Goal: Task Accomplishment & Management: Complete application form

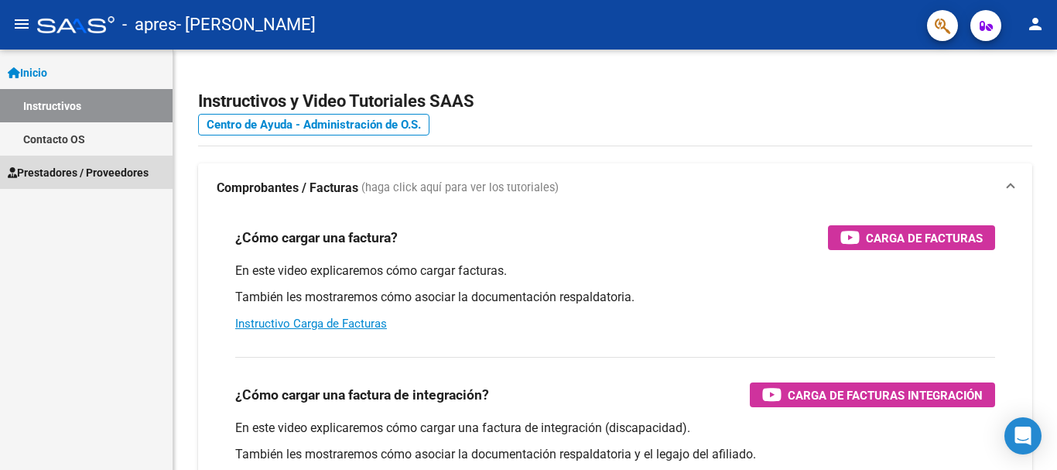
click at [70, 169] on span "Prestadores / Proveedores" at bounding box center [78, 172] width 141 height 17
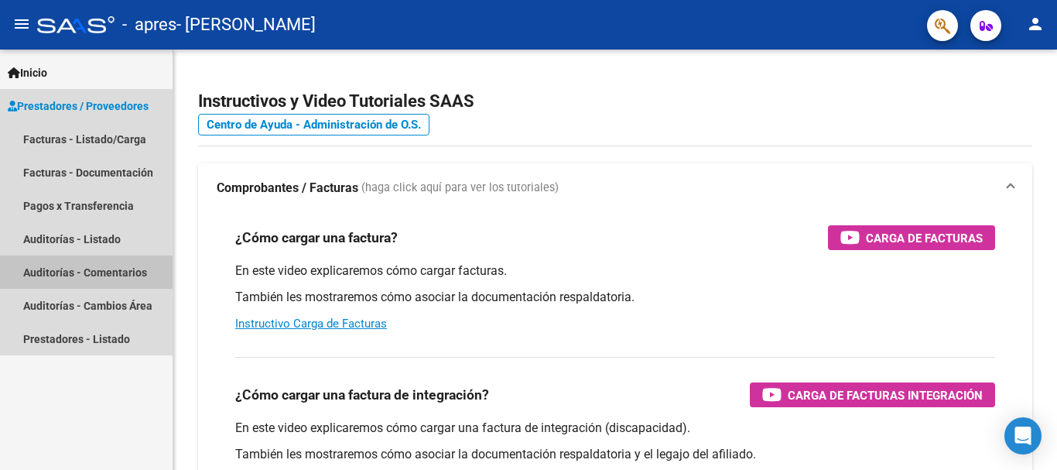
click at [87, 271] on link "Auditorías - Comentarios" at bounding box center [86, 271] width 173 height 33
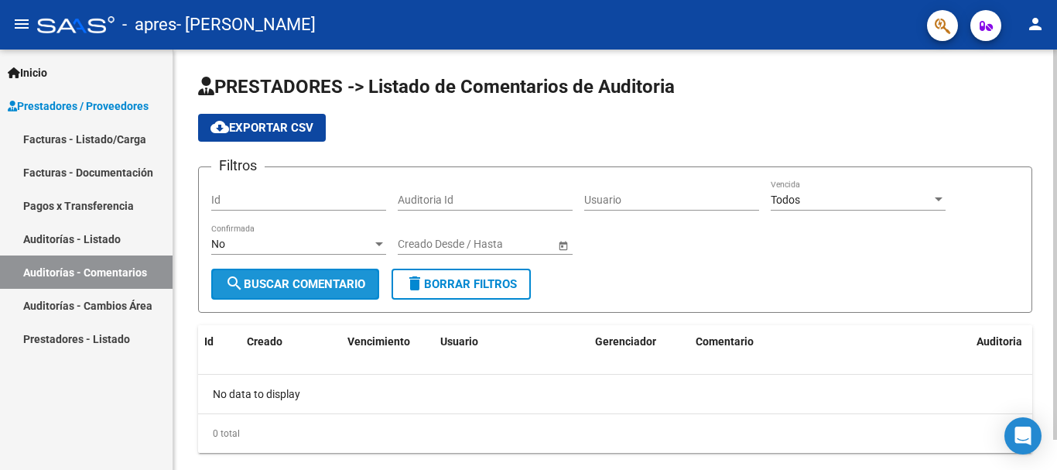
click at [335, 278] on span "search Buscar Comentario" at bounding box center [295, 284] width 140 height 14
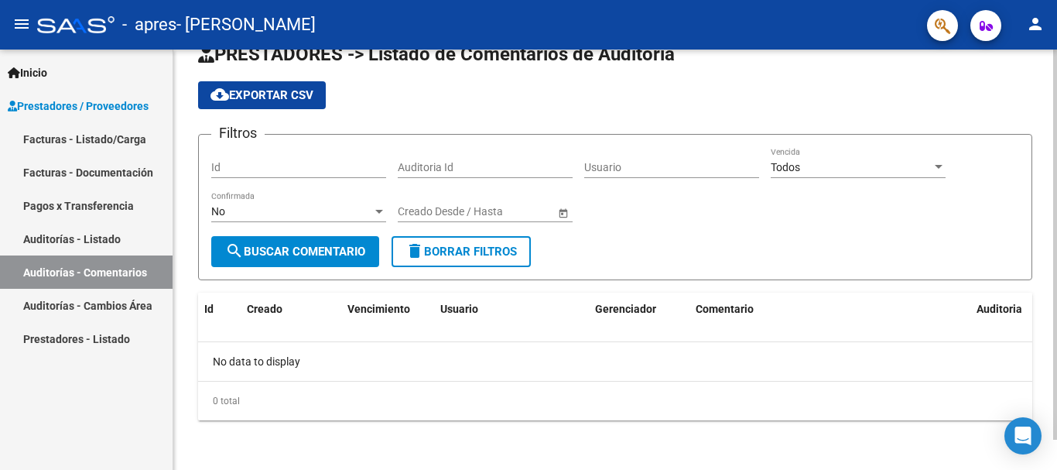
click at [1045, 272] on div at bounding box center [1055, 275] width 4 height 390
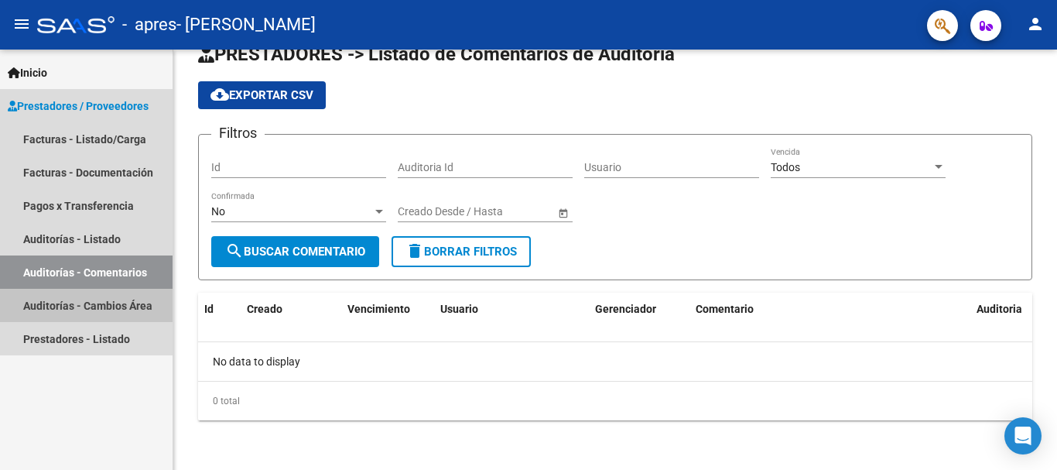
click at [54, 299] on link "Auditorías - Cambios Área" at bounding box center [86, 305] width 173 height 33
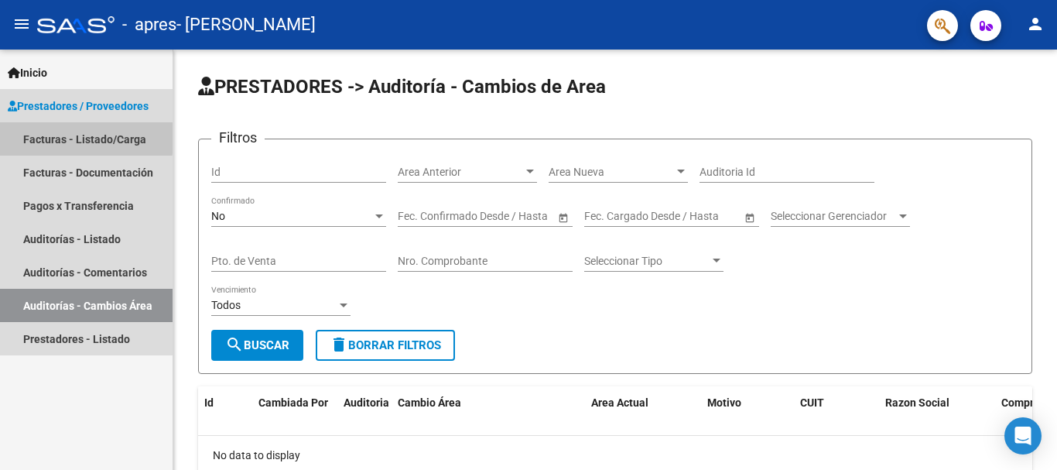
click at [86, 134] on link "Facturas - Listado/Carga" at bounding box center [86, 138] width 173 height 33
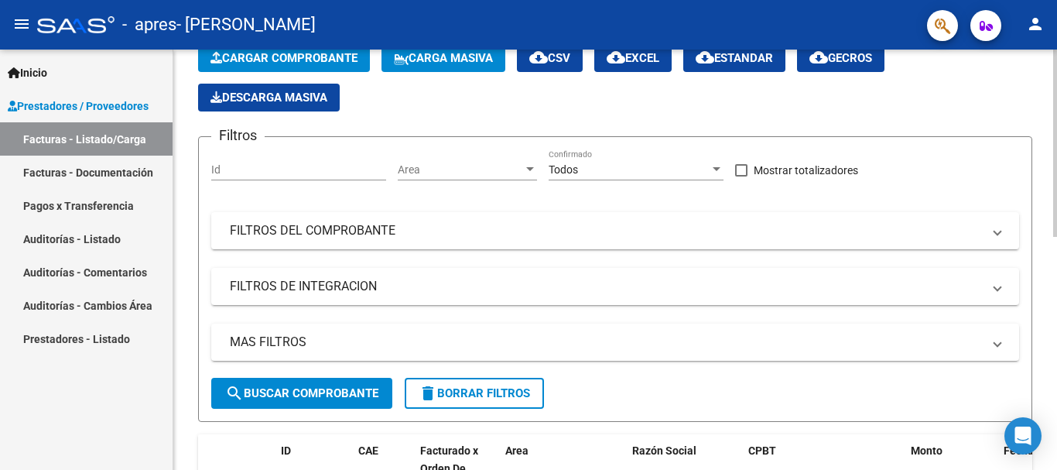
scroll to position [429, 0]
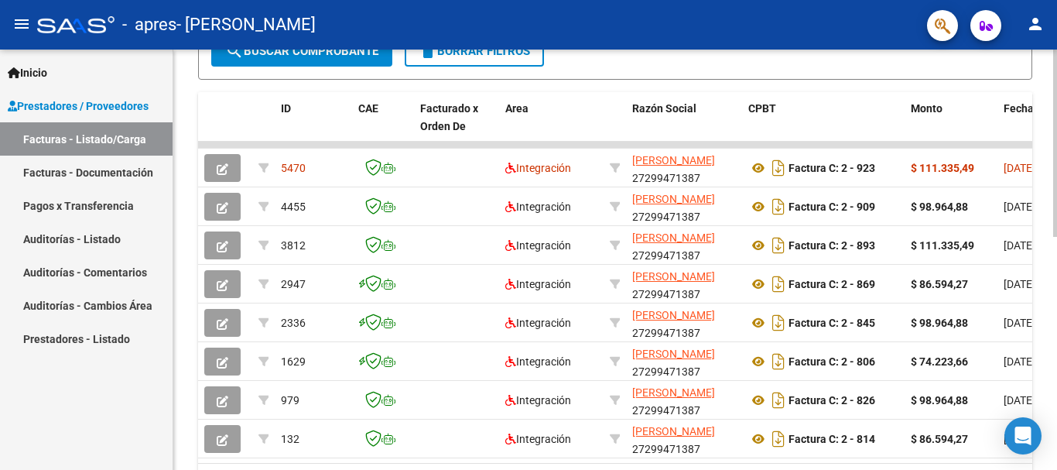
click at [1045, 274] on div at bounding box center [1055, 338] width 4 height 187
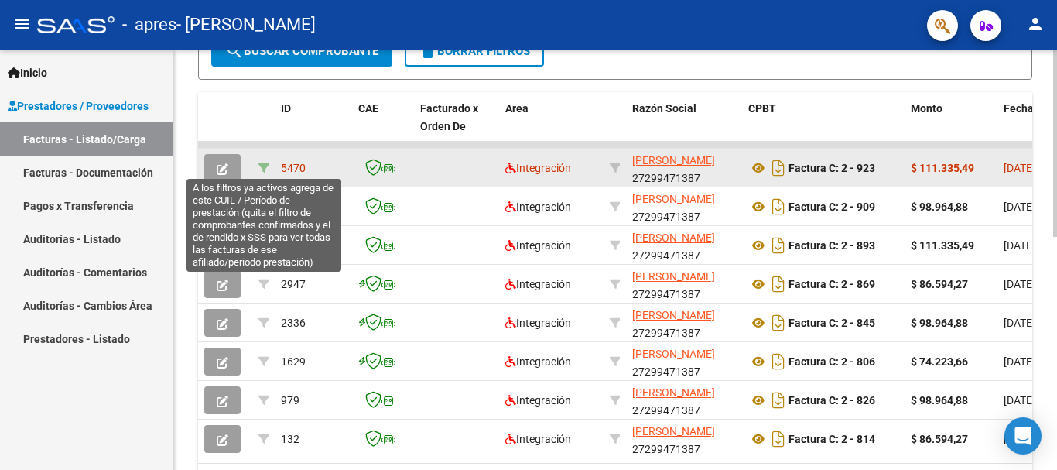
click at [264, 164] on icon at bounding box center [263, 168] width 11 height 11
type input "202509"
type input "27573967238"
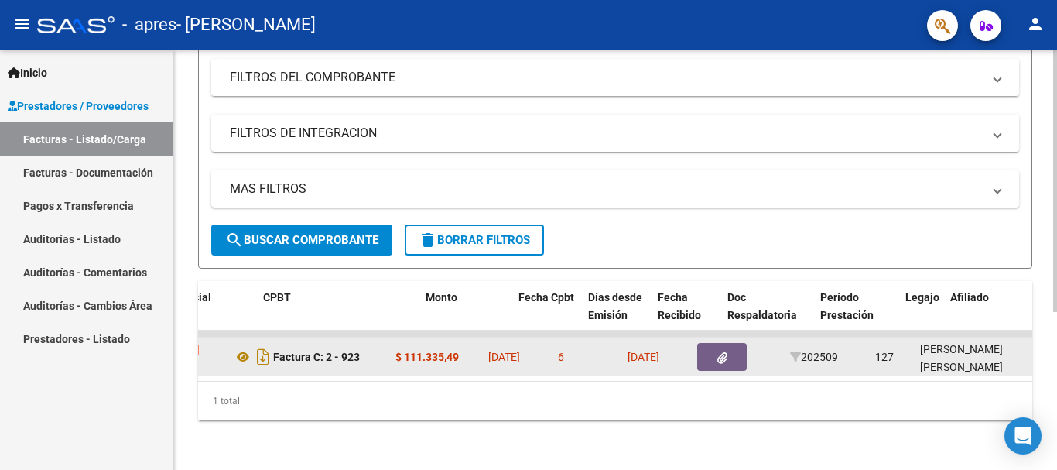
scroll to position [0, 386]
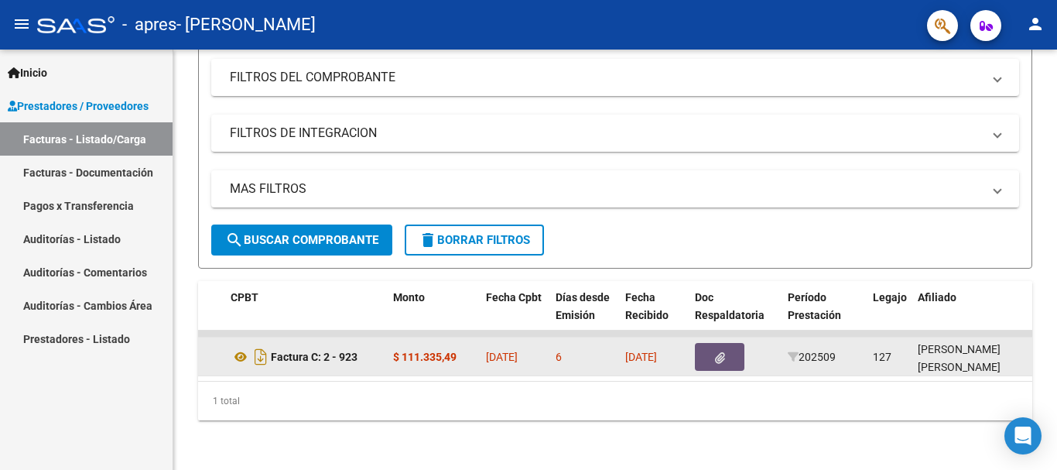
click at [717, 354] on button "button" at bounding box center [720, 357] width 50 height 28
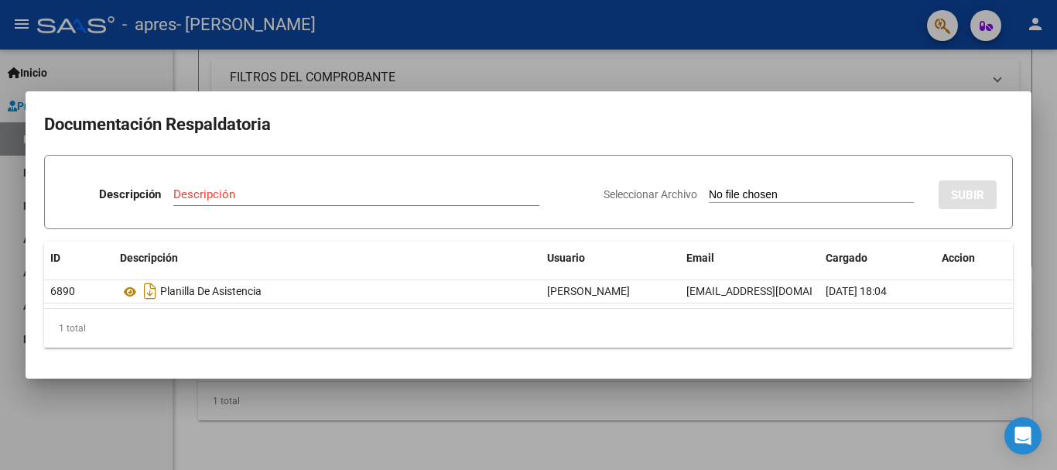
click at [619, 198] on span "Seleccionar Archivo" at bounding box center [651, 194] width 94 height 12
click at [709, 198] on input "Seleccionar Archivo" at bounding box center [811, 195] width 205 height 15
type input "C:\fakepath\[PERSON_NAME] [DATE].pdf"
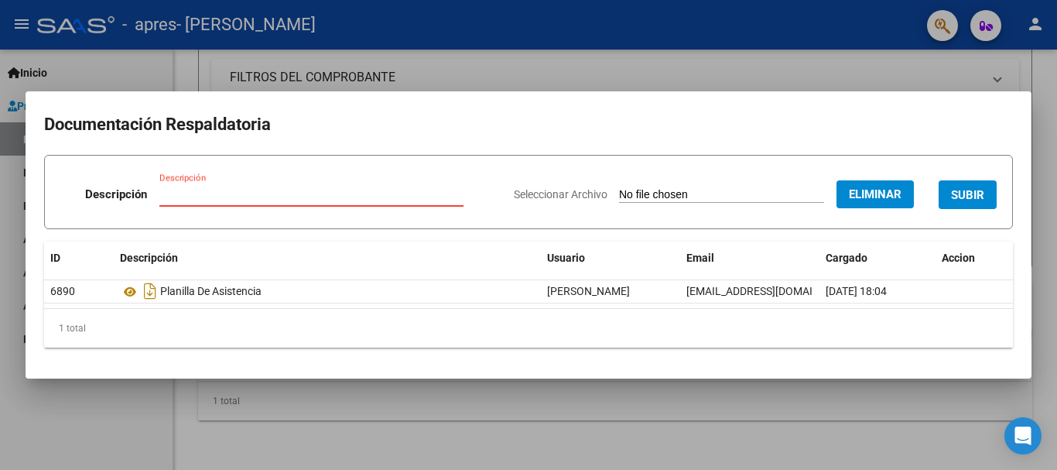
click at [197, 197] on input "Descripción" at bounding box center [311, 194] width 304 height 14
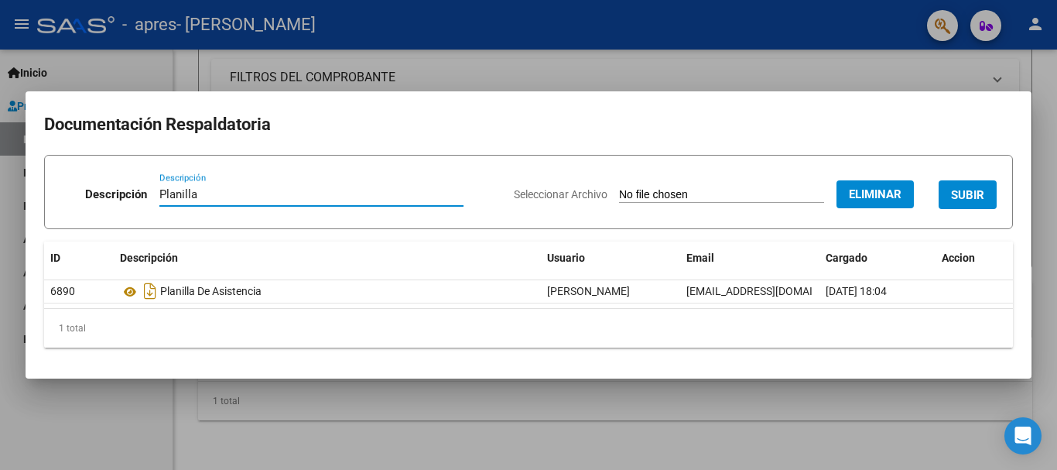
type input "Planilla"
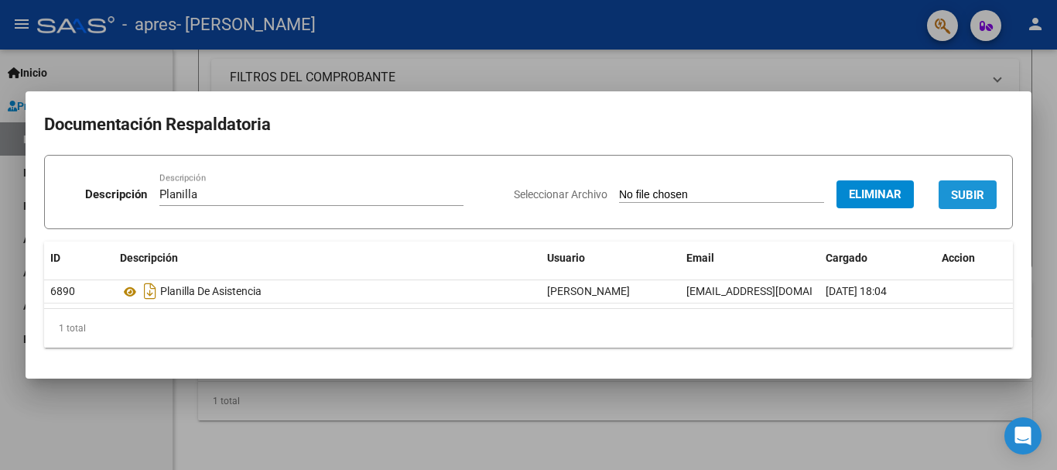
click at [960, 200] on span "SUBIR" at bounding box center [967, 195] width 33 height 14
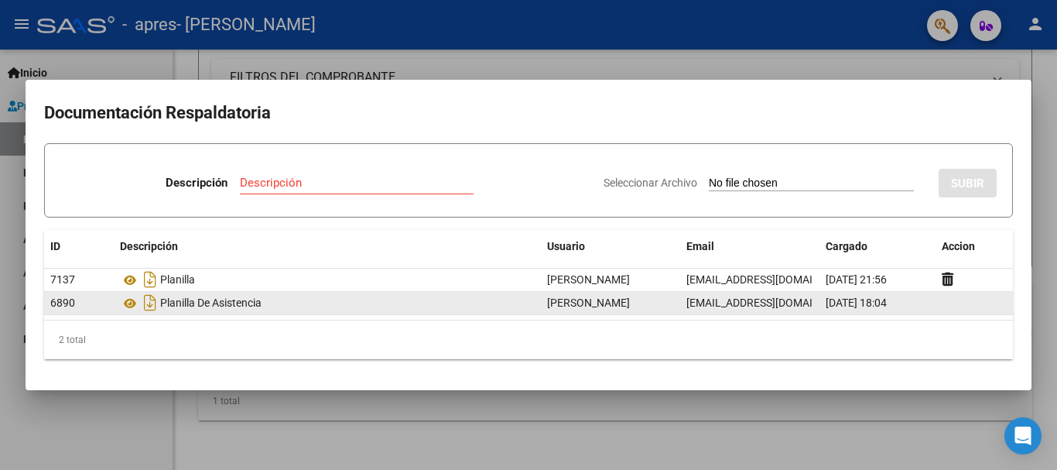
click at [887, 305] on span "[DATE] 18:04" at bounding box center [856, 302] width 61 height 12
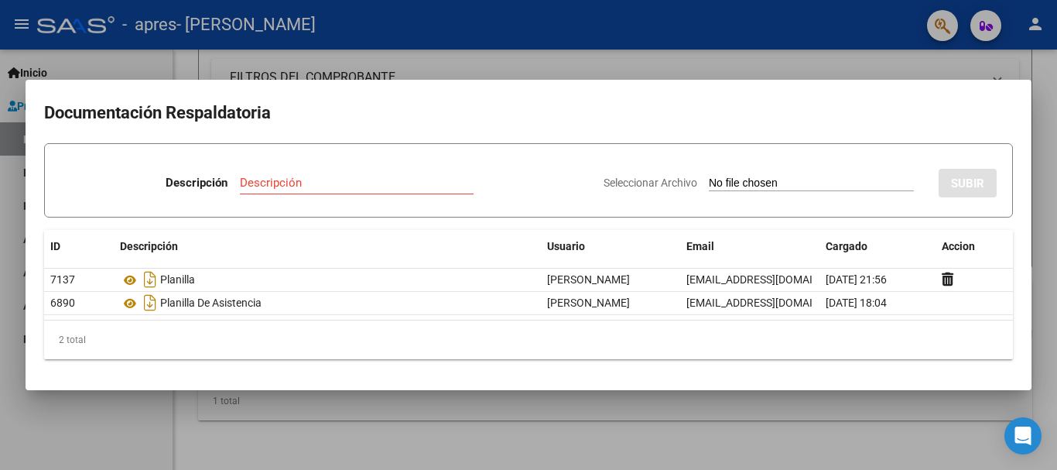
click at [831, 64] on div at bounding box center [528, 235] width 1057 height 470
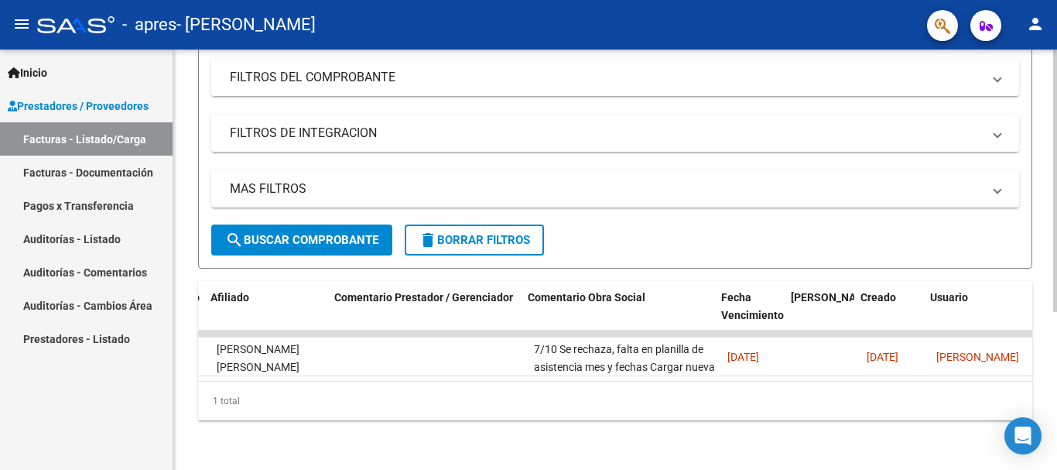
scroll to position [0, 1093]
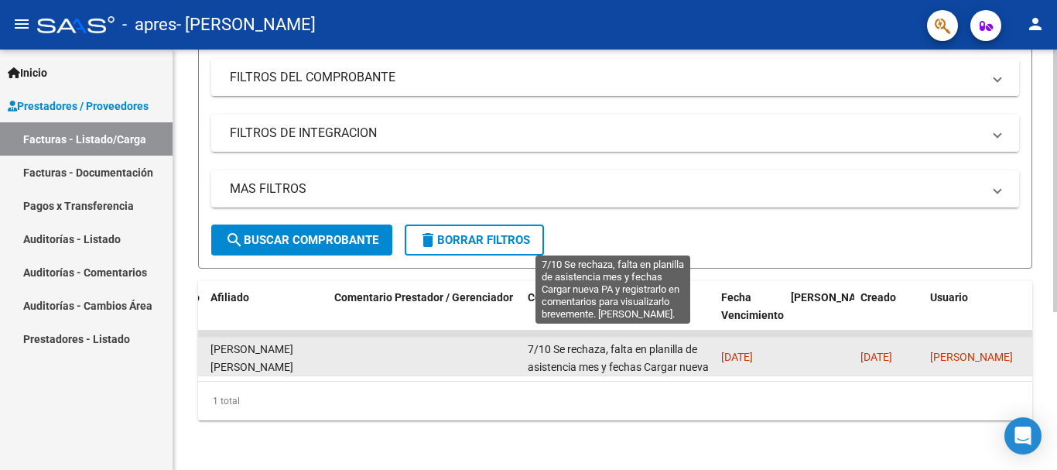
click at [647, 351] on span "7/10 Se rechaza, falta en planilla de asistencia mes y fechas Cargar nueva PA y…" at bounding box center [618, 384] width 181 height 83
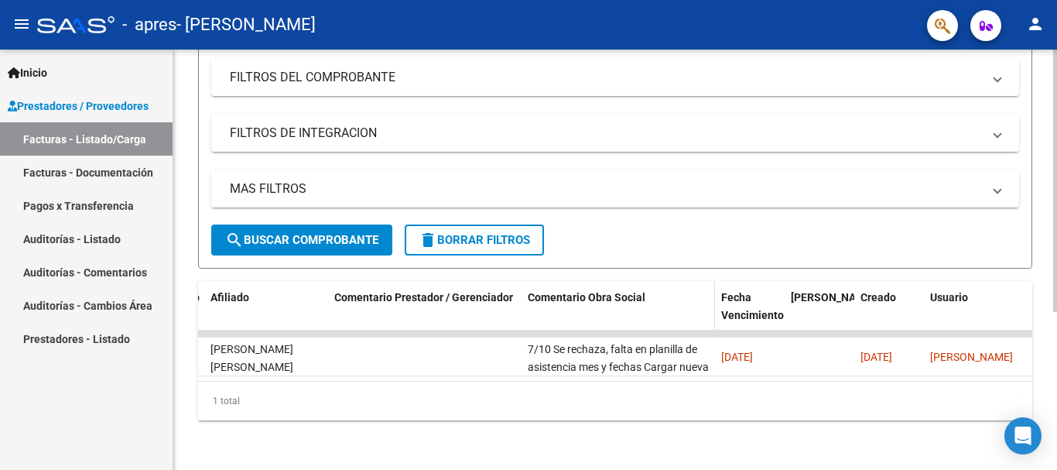
click at [614, 291] on span "Comentario Obra Social" at bounding box center [587, 297] width 118 height 12
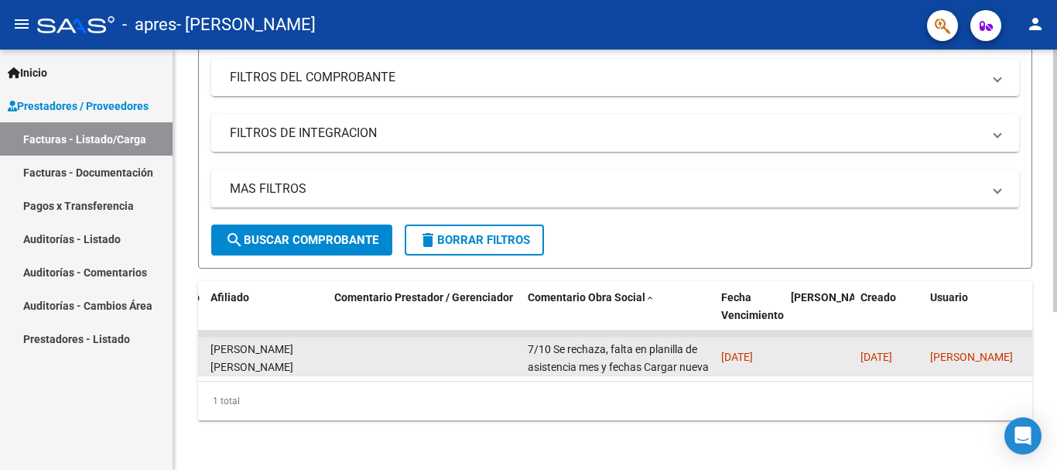
click at [696, 349] on div "7/10 Se rechaza, falta en planilla de asistencia mes y fechas Cargar nueva PA y…" at bounding box center [618, 356] width 181 height 33
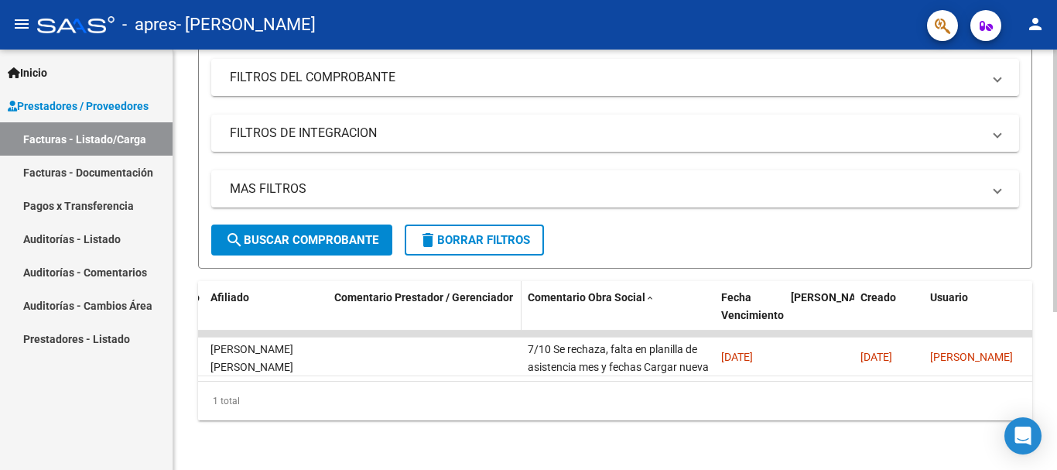
click at [406, 291] on span "Comentario Prestador / Gerenciador" at bounding box center [423, 297] width 179 height 12
click at [371, 304] on div "Comentario Prestador / Gerenciador" at bounding box center [424, 305] width 181 height 33
click at [388, 291] on span "Comentario Prestador / Gerenciador" at bounding box center [423, 297] width 179 height 12
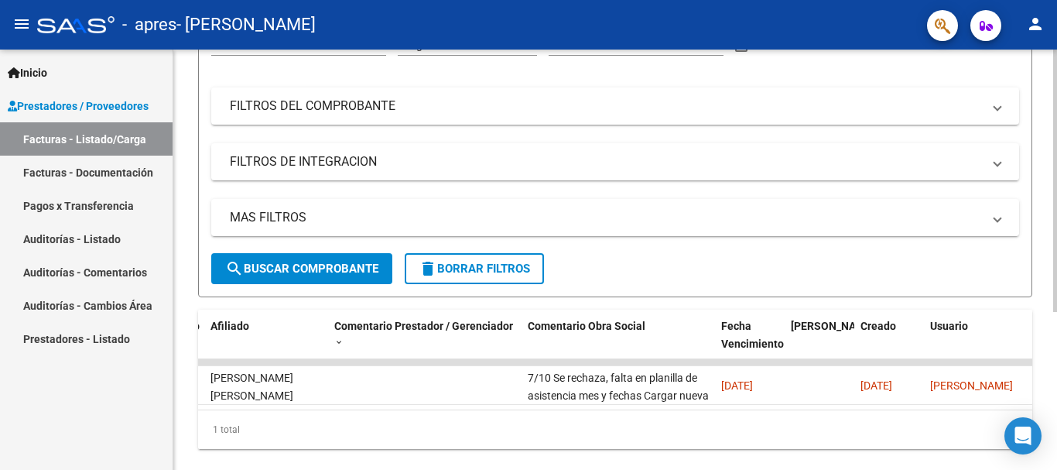
scroll to position [209, 0]
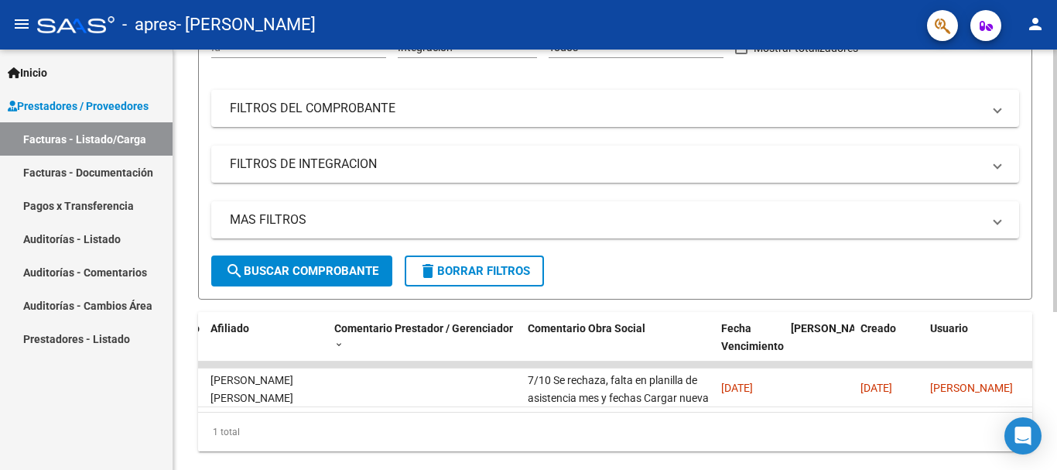
click at [1045, 215] on div at bounding box center [1055, 317] width 4 height 262
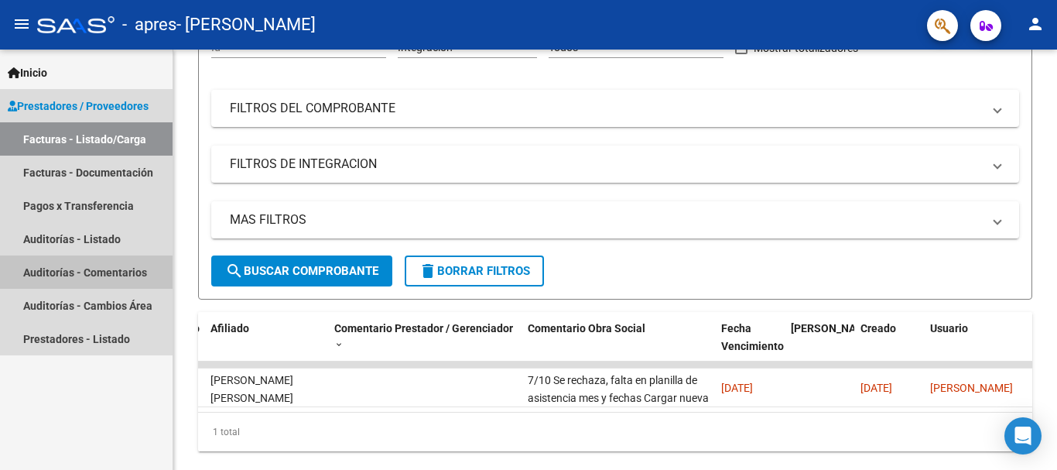
click at [91, 272] on link "Auditorías - Comentarios" at bounding box center [86, 271] width 173 height 33
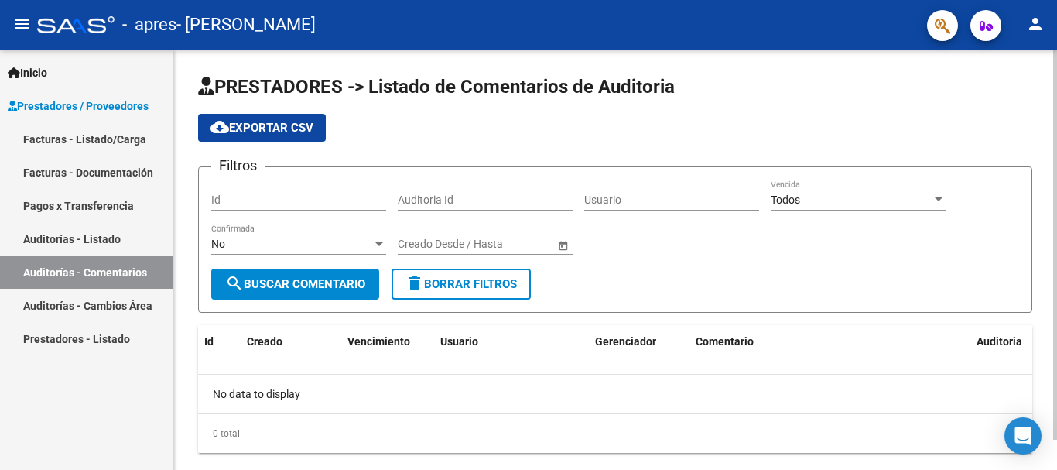
scroll to position [33, 0]
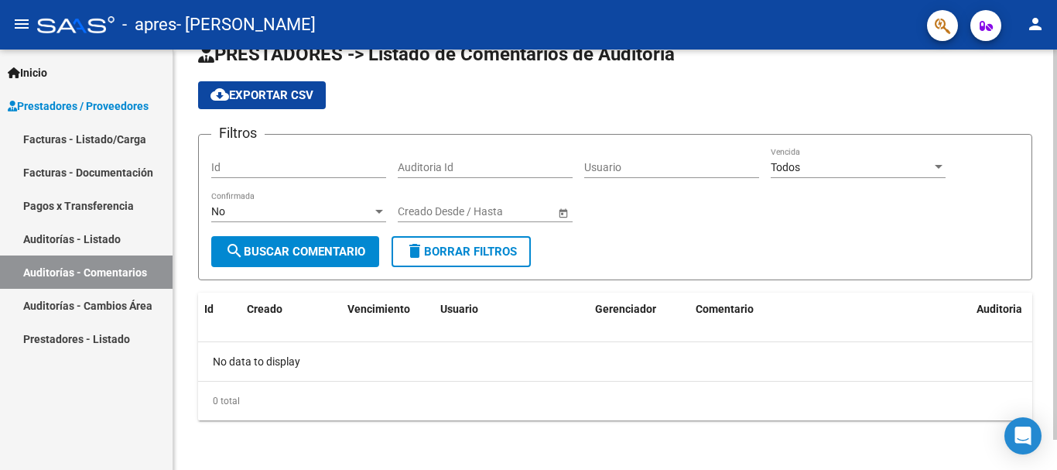
click at [1045, 260] on div at bounding box center [1055, 275] width 4 height 390
click at [710, 326] on datatable-header "Id Creado Vencimiento Usuario Gerenciador Comentario Auditoria" at bounding box center [615, 318] width 834 height 50
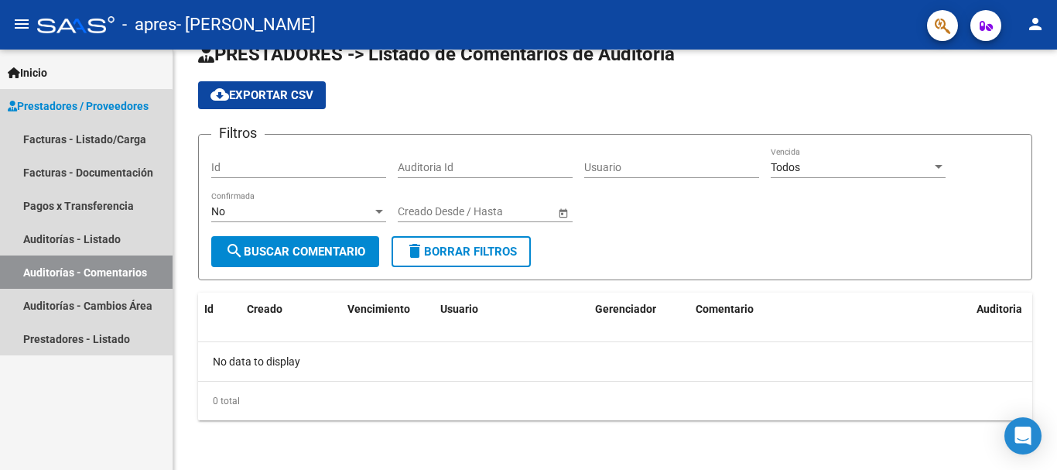
click at [86, 270] on link "Auditorías - Comentarios" at bounding box center [86, 271] width 173 height 33
click at [69, 139] on link "Facturas - Listado/Carga" at bounding box center [86, 138] width 173 height 33
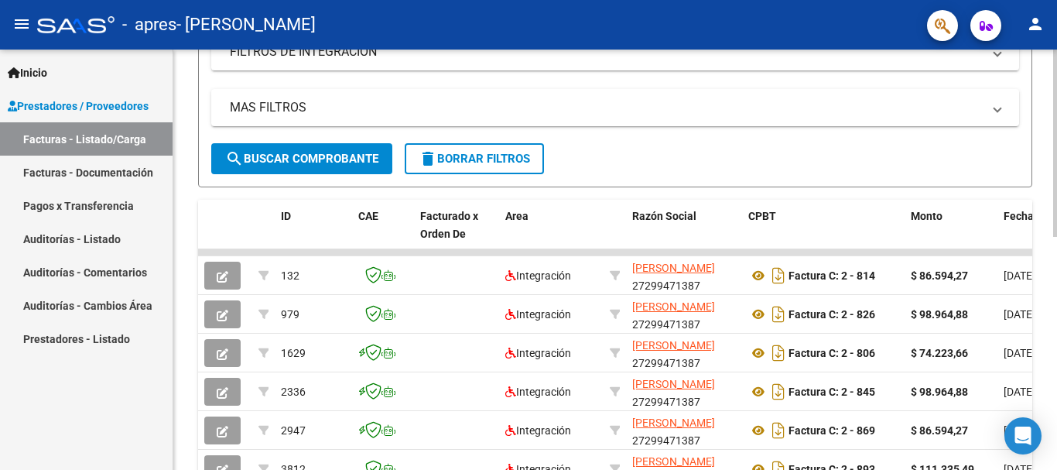
scroll to position [173, 0]
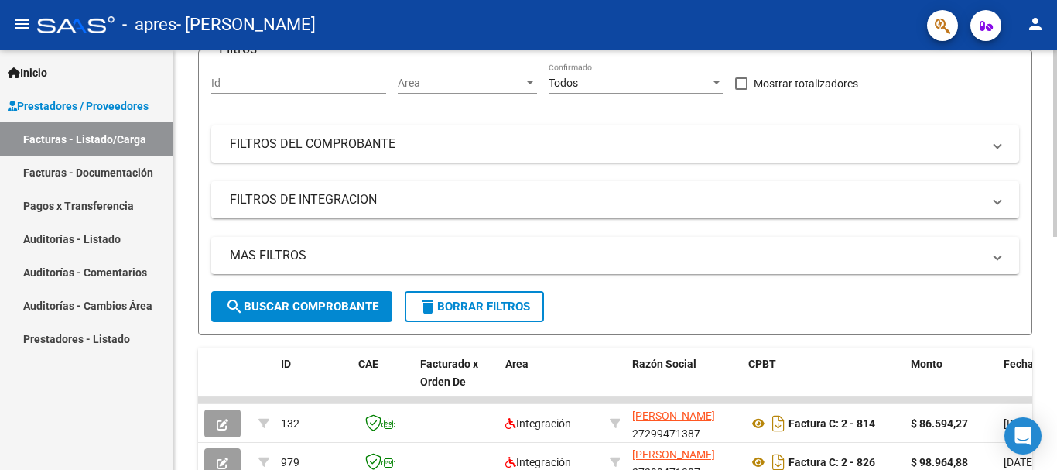
click at [1045, 232] on div "Video tutorial PRESTADORES -> Listado de CPBTs Emitidos por Prestadores / Prove…" at bounding box center [617, 341] width 888 height 931
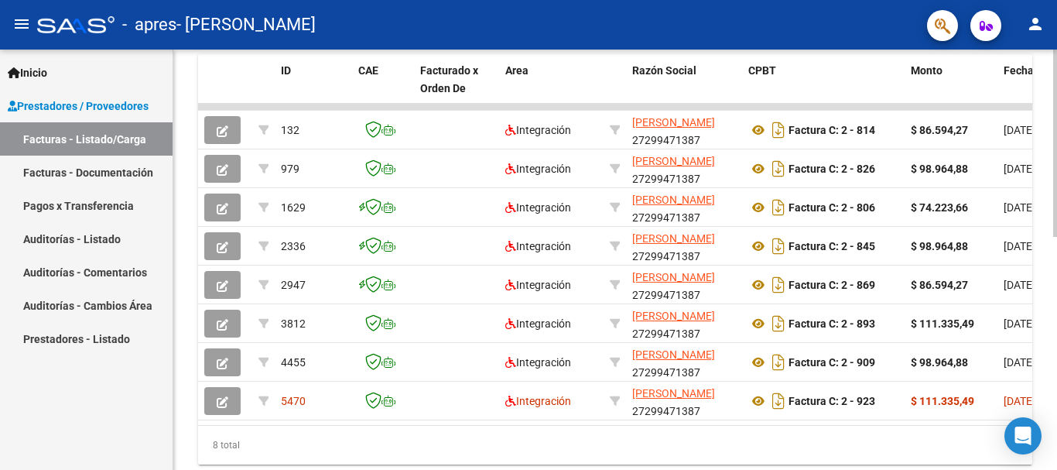
scroll to position [523, 0]
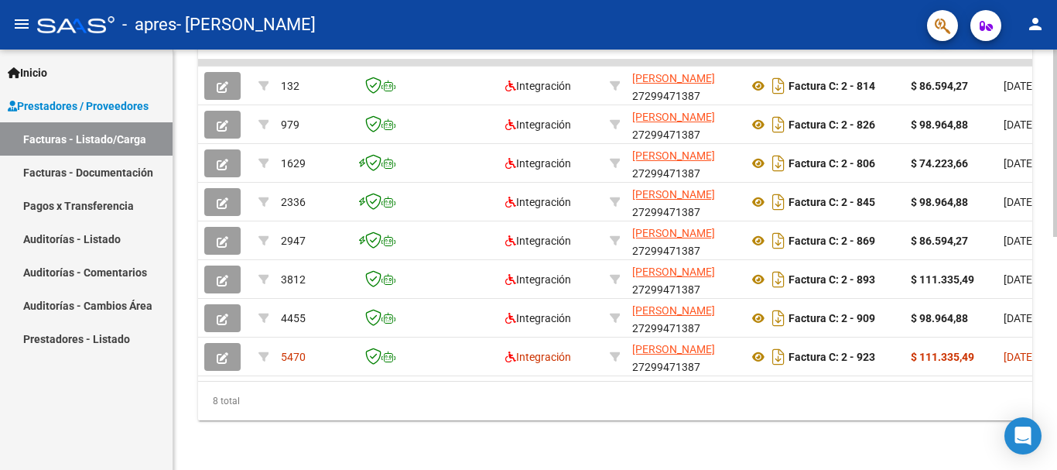
click at [1045, 469] on html "menu - apres - [PERSON_NAME] SOLEDAD person Inicio Instructivos Contacto OS Pre…" at bounding box center [528, 235] width 1057 height 470
click at [362, 383] on div "8 total" at bounding box center [615, 400] width 834 height 39
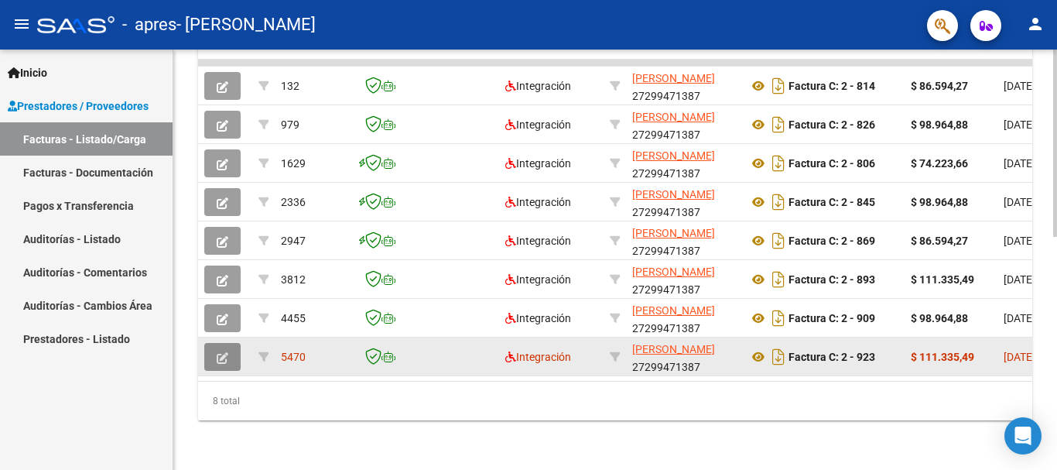
click at [225, 352] on icon "button" at bounding box center [223, 358] width 12 height 12
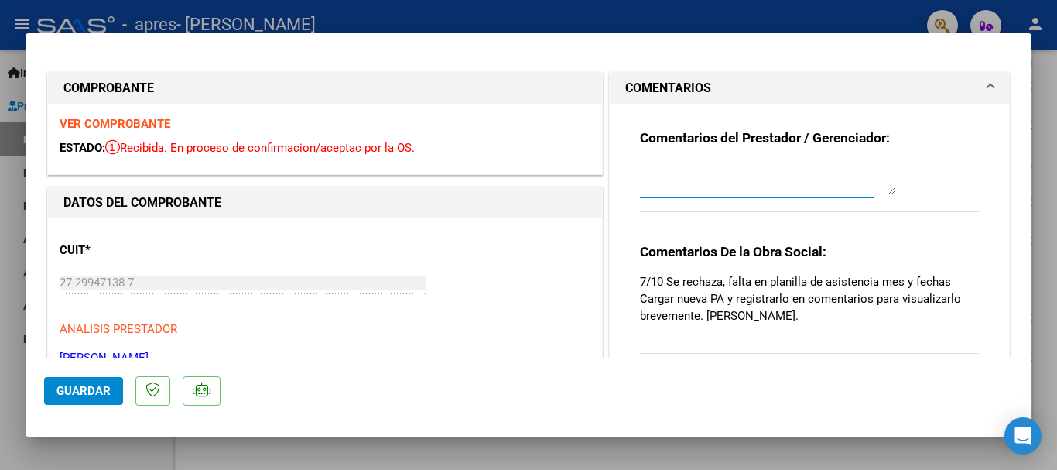
click at [672, 186] on textarea at bounding box center [767, 178] width 255 height 31
type textarea "7/10 se subió plailla actualizada"
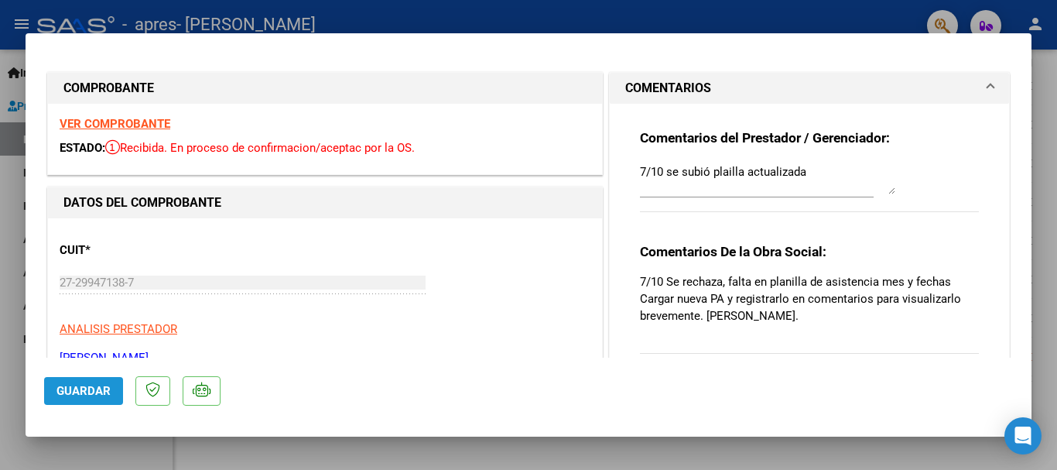
click at [78, 398] on button "Guardar" at bounding box center [83, 391] width 79 height 28
click at [15, 45] on div at bounding box center [528, 235] width 1057 height 470
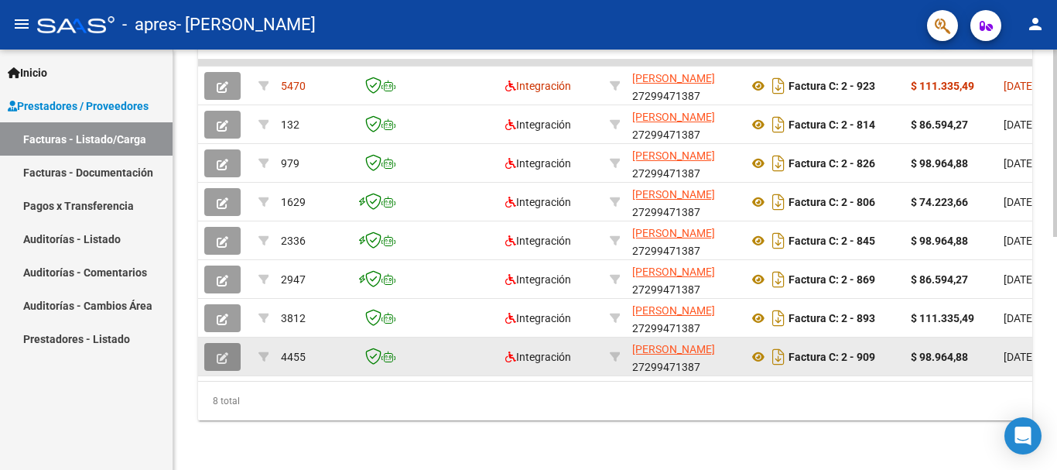
click at [225, 352] on icon "button" at bounding box center [223, 358] width 12 height 12
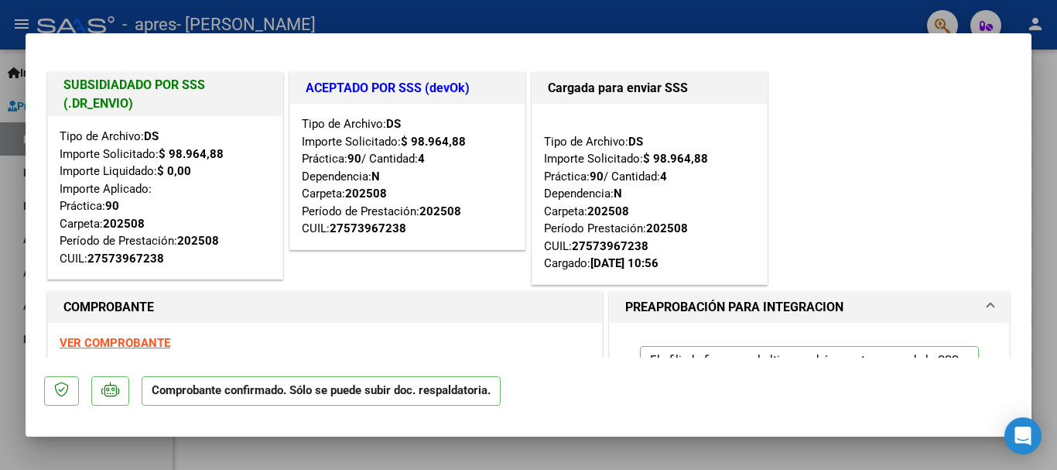
click at [967, 229] on div "SUBSIDIADADO POR SSS (.DR_ENVIO) Tipo de Archivo: DS Importe Solicitado: $ 98.9…" at bounding box center [528, 178] width 969 height 219
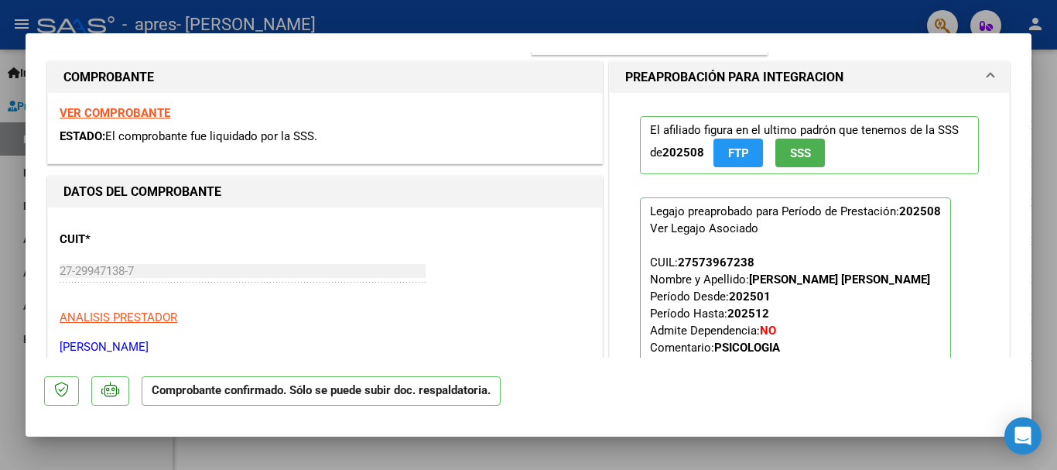
drag, startPoint x: 967, startPoint y: 229, endPoint x: 1028, endPoint y: 352, distance: 137.0
click at [1028, 352] on mat-dialog-content "SUBSIDIADADO POR SSS (.DR_ENVIO) Tipo de Archivo: DS Importe Solicitado: $ 98.9…" at bounding box center [529, 205] width 1006 height 306
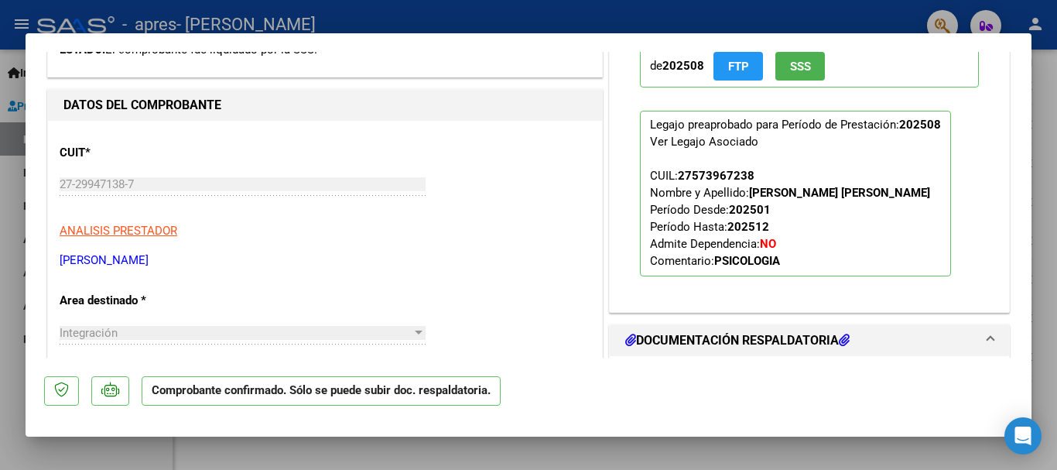
click at [1045, 100] on div at bounding box center [528, 235] width 1057 height 470
type input "$ 0,00"
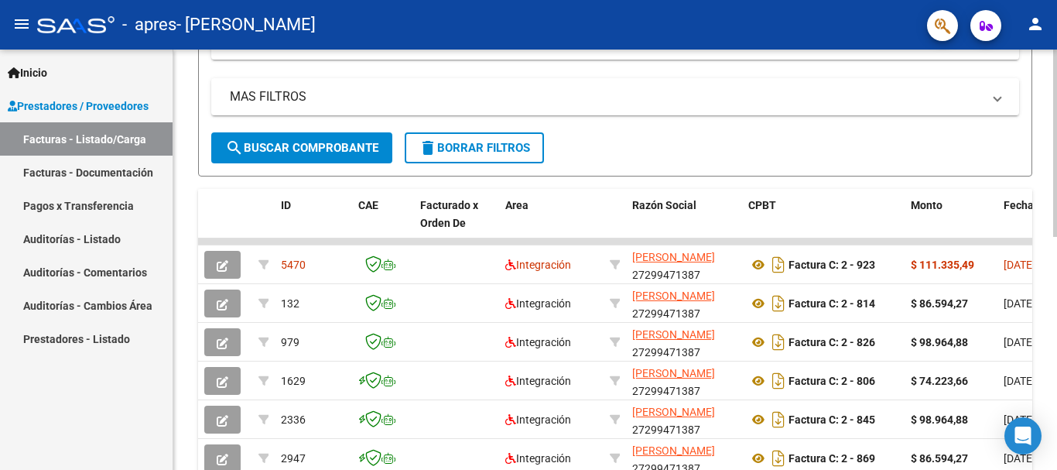
scroll to position [327, 0]
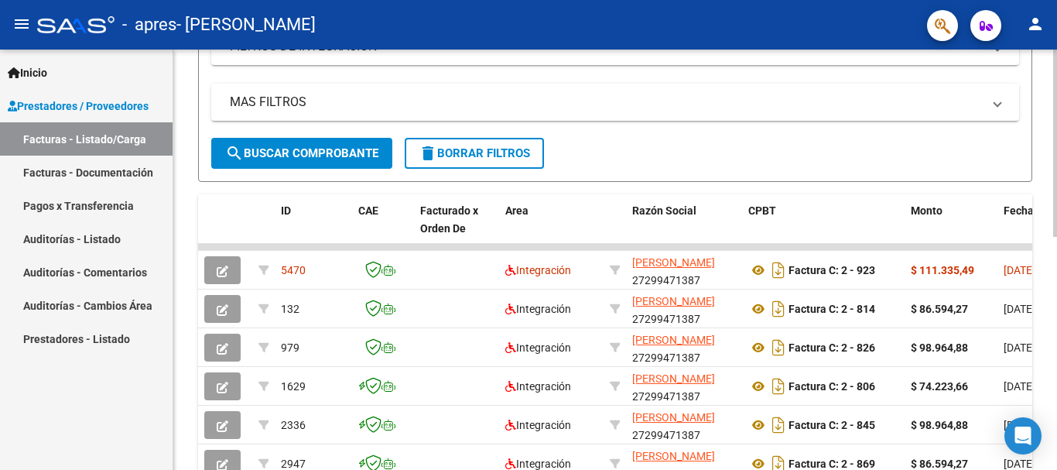
click at [1042, 221] on div "Video tutorial PRESTADORES -> Listado de CPBTs Emitidos por Prestadores / Prove…" at bounding box center [617, 188] width 888 height 931
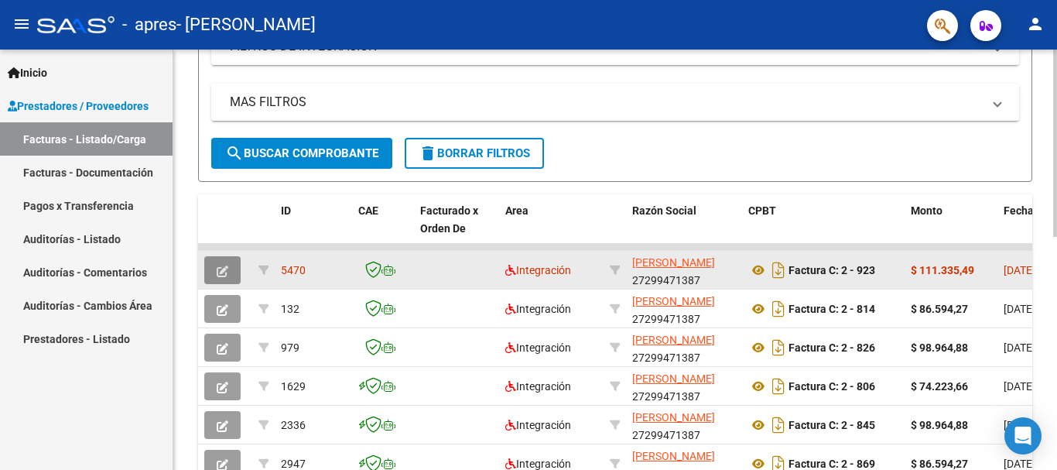
click at [228, 270] on icon "button" at bounding box center [223, 271] width 12 height 12
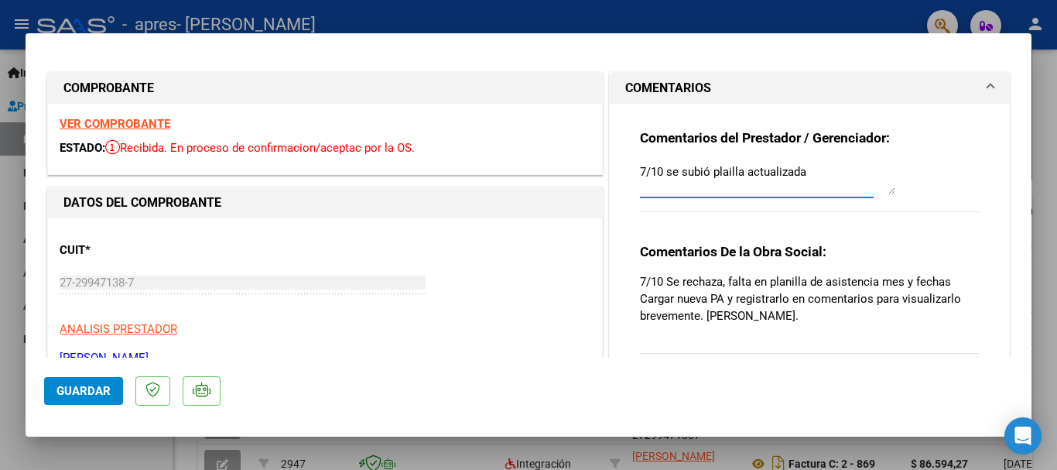
click at [724, 175] on textarea "7/10 se subió plailla actualizada" at bounding box center [767, 178] width 255 height 31
click at [723, 173] on textarea "7/10 se subió plailla actualizada" at bounding box center [767, 178] width 255 height 31
type textarea "7/10 se subió planilla actualizada"
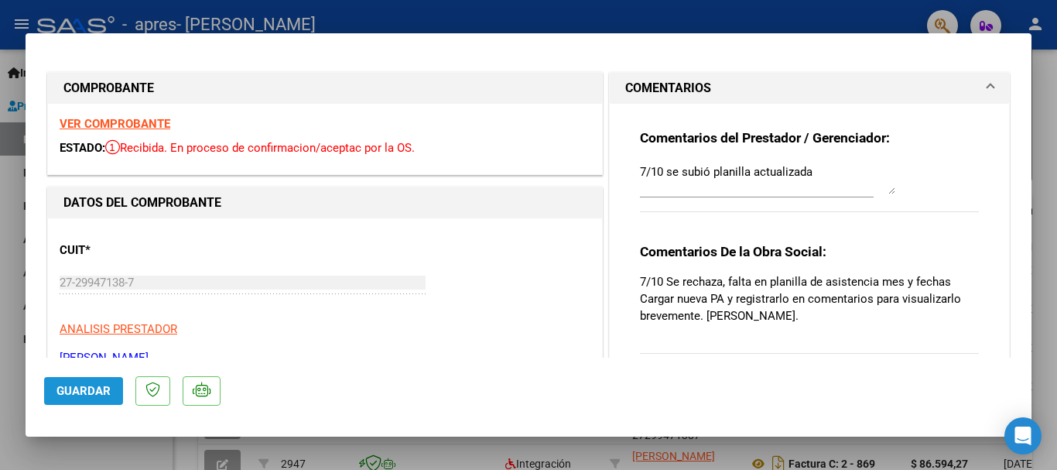
click at [68, 392] on span "Guardar" at bounding box center [83, 391] width 54 height 14
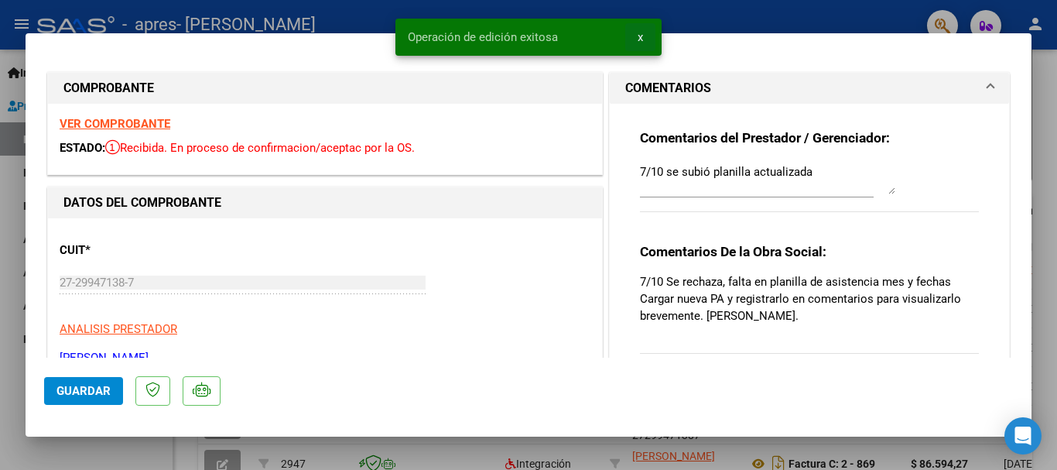
click at [640, 39] on span "x" at bounding box center [640, 37] width 5 height 14
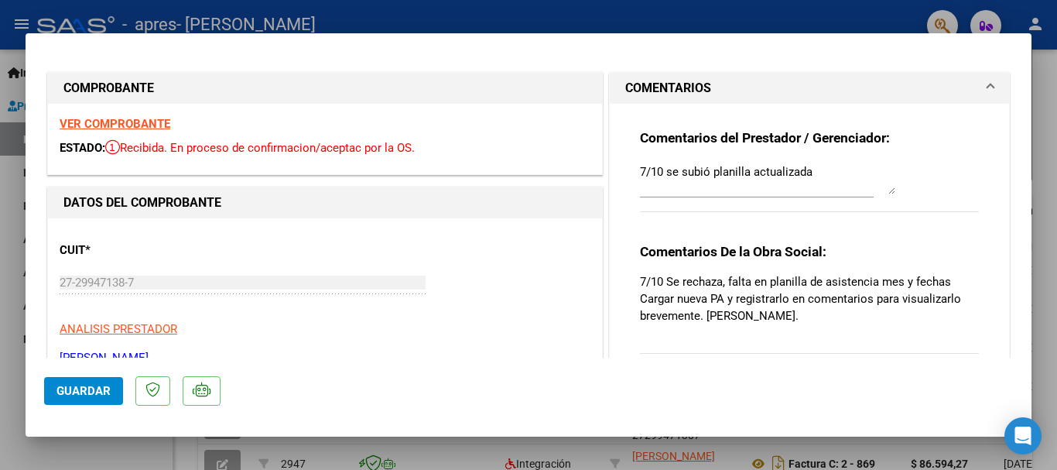
click at [437, 20] on div at bounding box center [528, 235] width 1057 height 470
type input "$ 0,00"
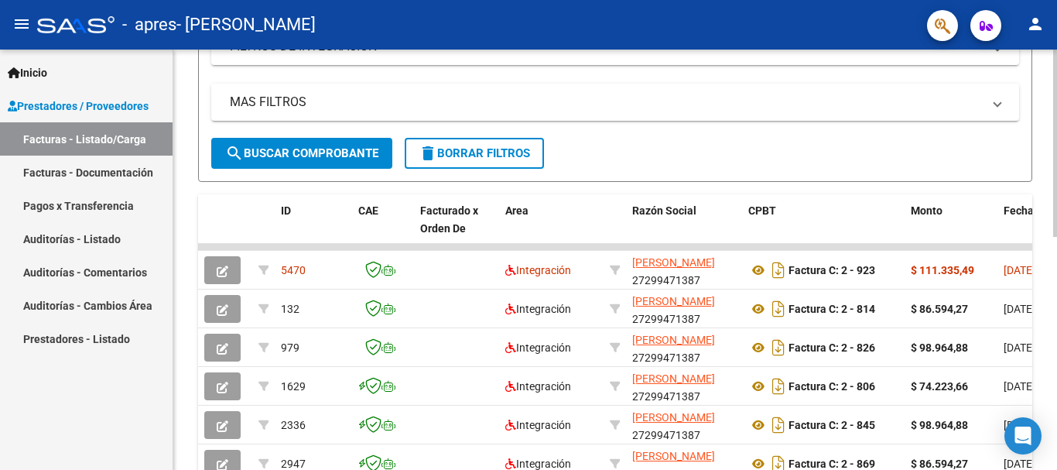
scroll to position [523, 0]
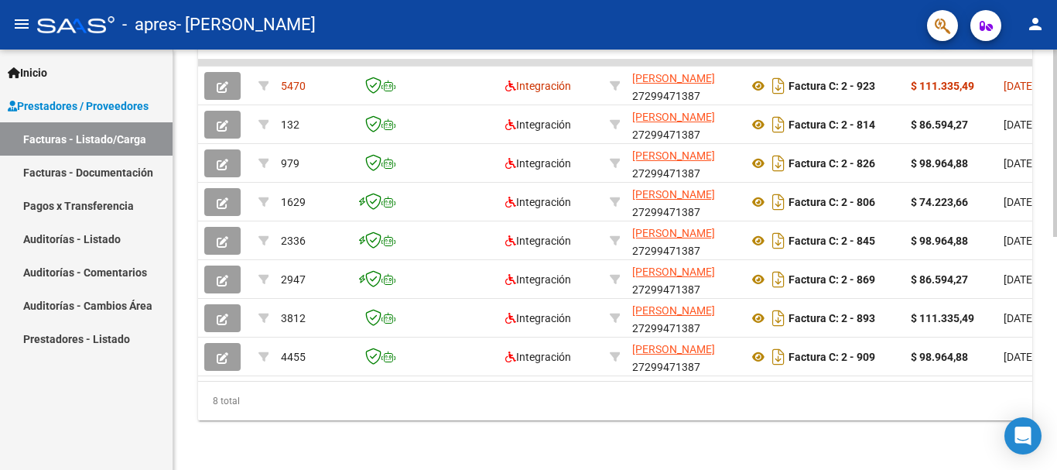
click at [1045, 469] on div at bounding box center [1055, 375] width 4 height 187
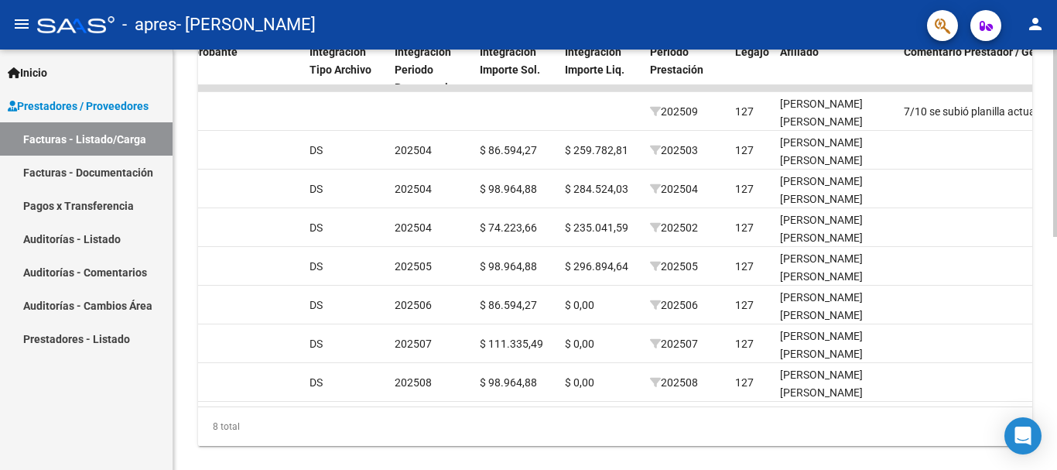
scroll to position [483, 0]
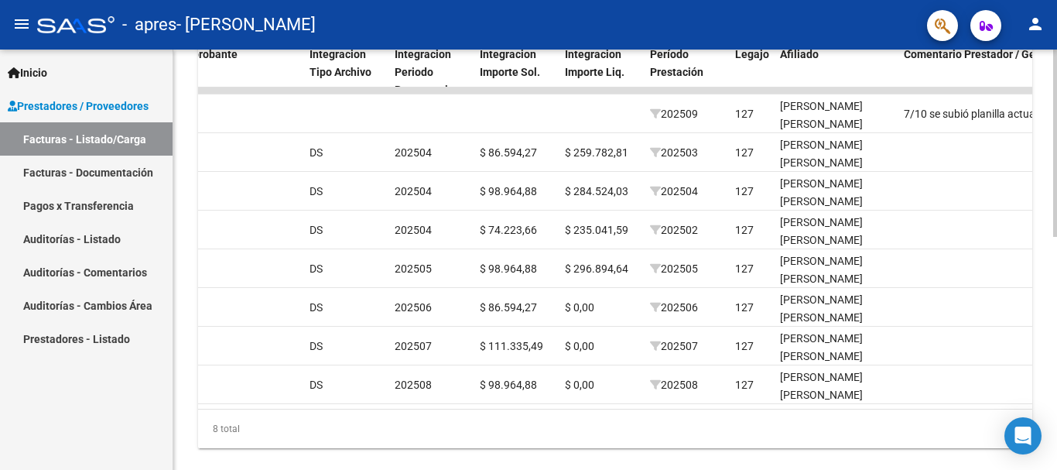
click at [1045, 279] on div at bounding box center [1055, 363] width 4 height 187
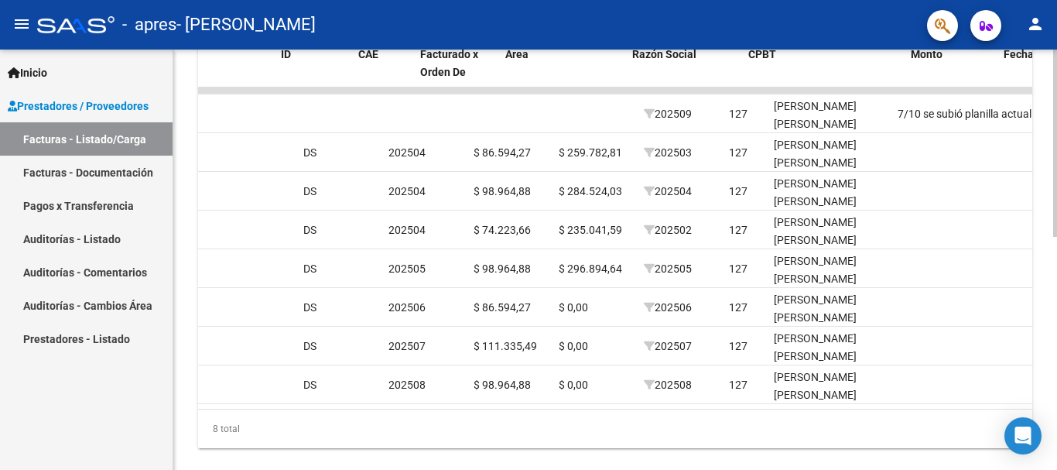
scroll to position [0, 0]
